Goal: Understand process/instructions: Learn how to perform a task or action

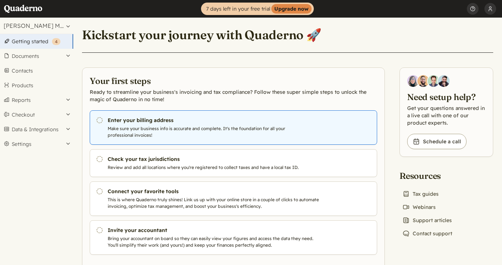
click at [104, 119] on link "Pending Enter your billing address Make sure your business info is accurate and…" at bounding box center [233, 127] width 287 height 34
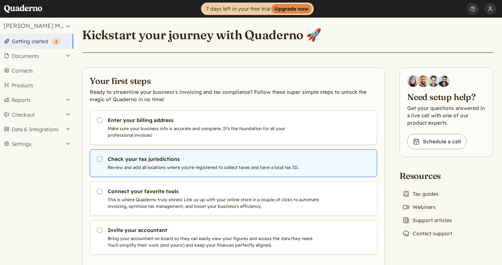
click at [118, 159] on h3 "Check your tax jurisdictions" at bounding box center [215, 158] width 214 height 7
click at [114, 163] on link "Pending Check your tax jurisdictions Review and add all locations where you're …" at bounding box center [233, 163] width 287 height 28
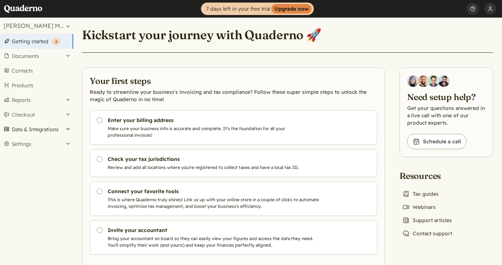
click at [49, 130] on button "Data & Integrations" at bounding box center [36, 129] width 73 height 15
click at [38, 141] on link "Integrations" at bounding box center [36, 142] width 73 height 10
click at [27, 53] on button "Documents" at bounding box center [36, 56] width 73 height 15
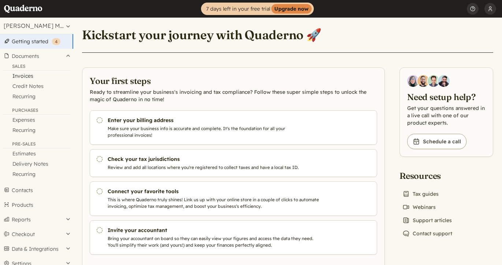
click at [25, 78] on link "Invoices" at bounding box center [36, 76] width 73 height 10
